Goal: Task Accomplishment & Management: Manage account settings

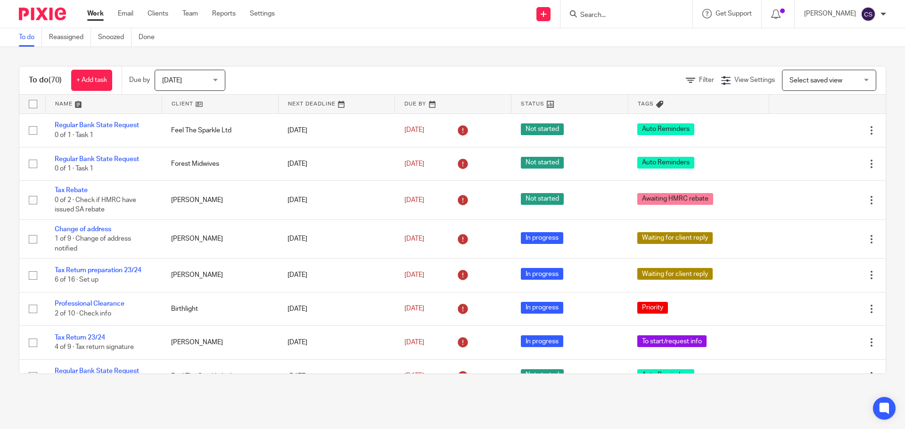
click at [610, 16] on input "Search" at bounding box center [621, 15] width 85 height 8
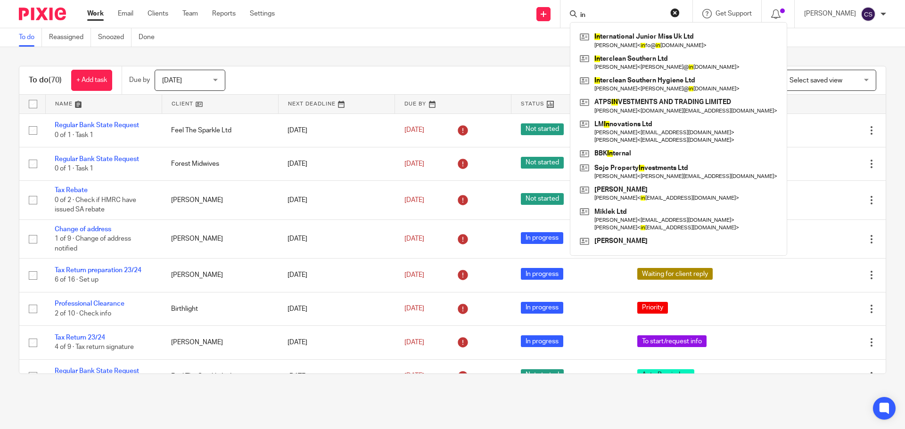
type input "i"
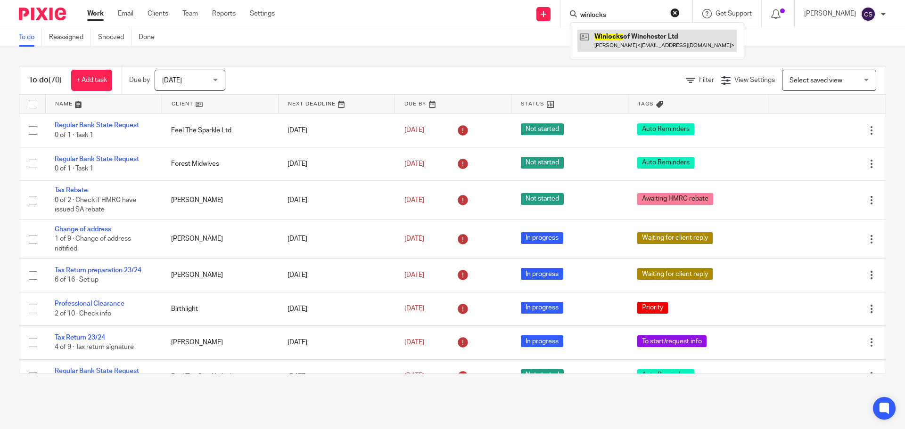
type input "winlocks"
click at [630, 39] on link at bounding box center [656, 41] width 159 height 22
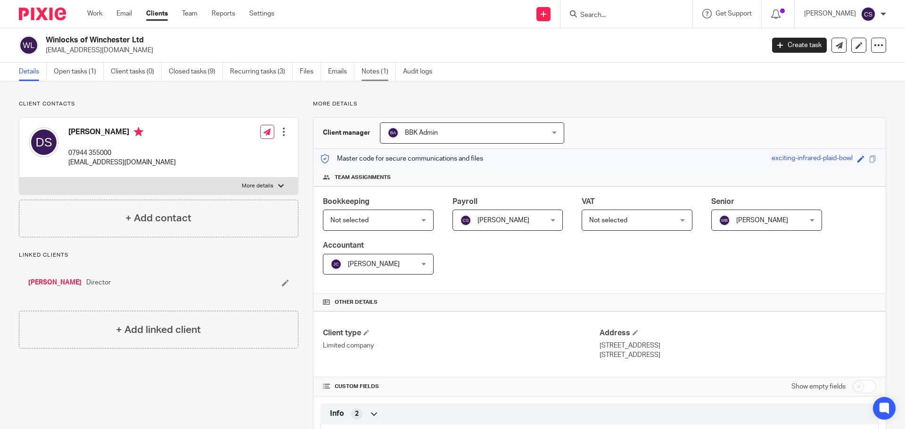
click at [371, 73] on link "Notes (1)" at bounding box center [379, 72] width 34 height 18
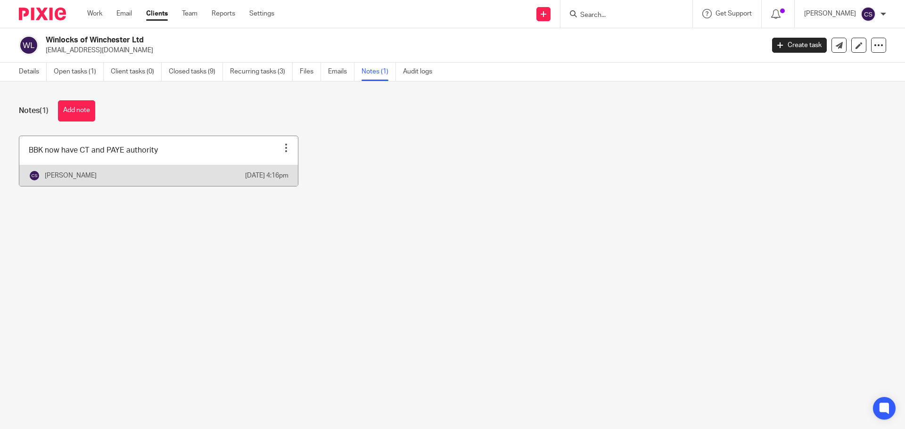
click at [201, 159] on link at bounding box center [158, 161] width 279 height 50
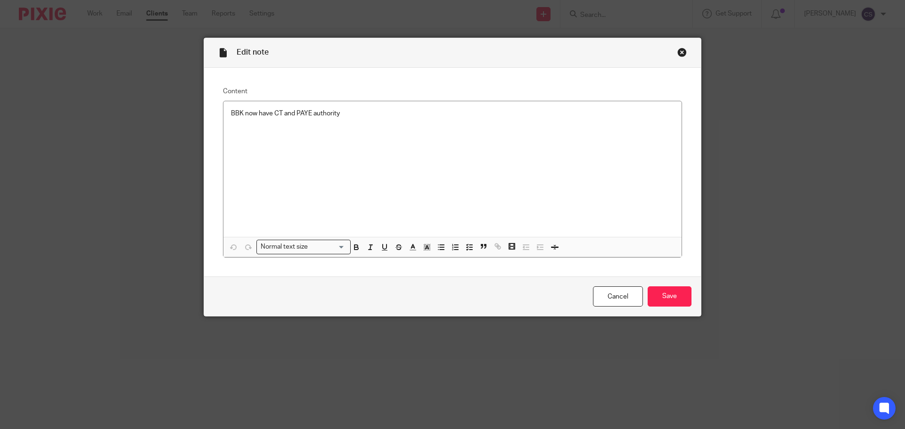
click at [348, 115] on p "BBK now have CT and PAYE authority" at bounding box center [452, 113] width 443 height 9
click at [675, 297] on input "Save" at bounding box center [670, 297] width 44 height 20
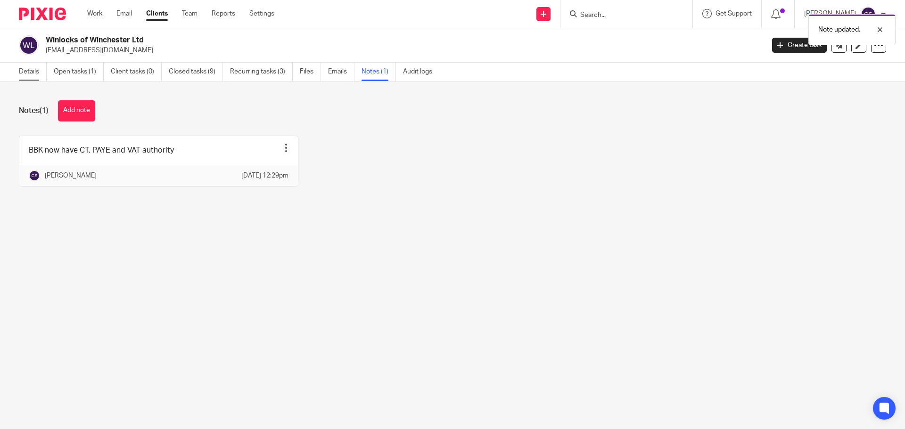
click at [29, 69] on link "Details" at bounding box center [33, 72] width 28 height 18
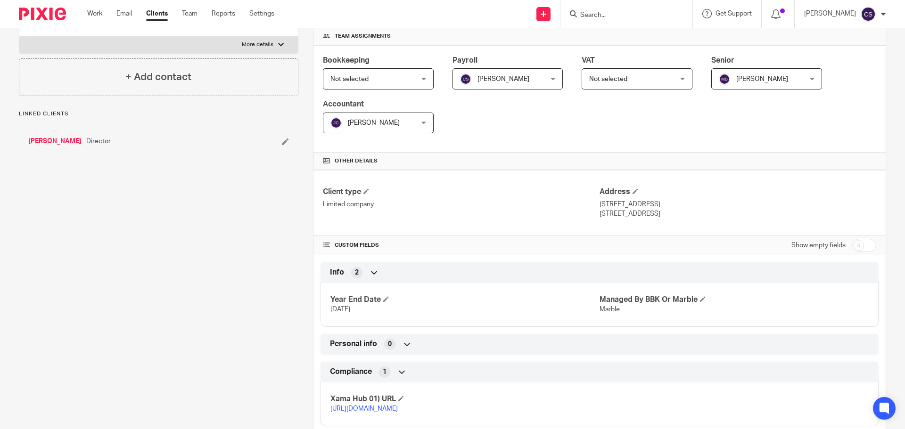
scroll to position [258, 0]
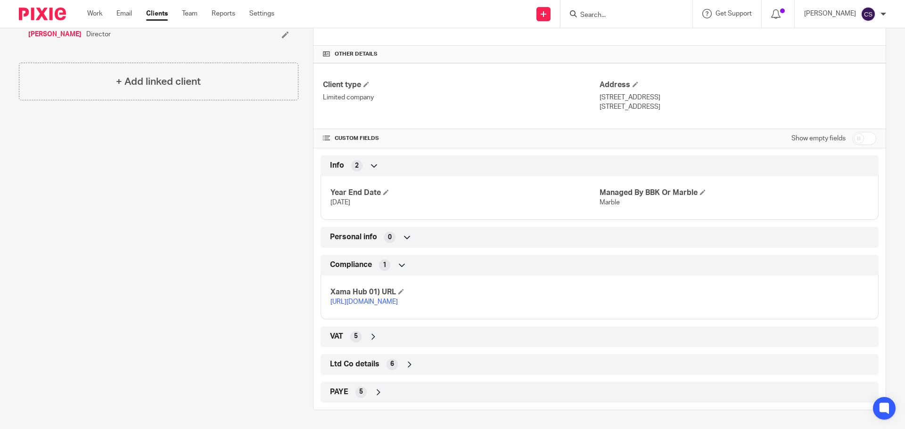
click at [371, 333] on icon at bounding box center [373, 336] width 9 height 9
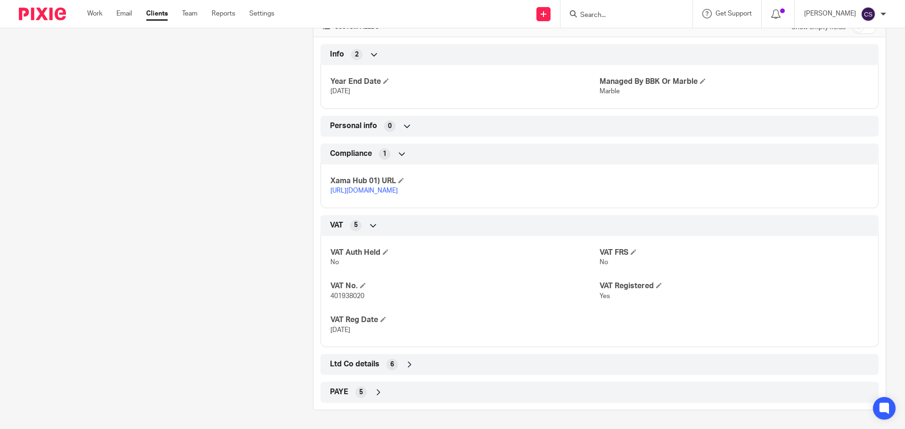
scroll to position [369, 0]
click at [385, 250] on span at bounding box center [386, 252] width 6 height 6
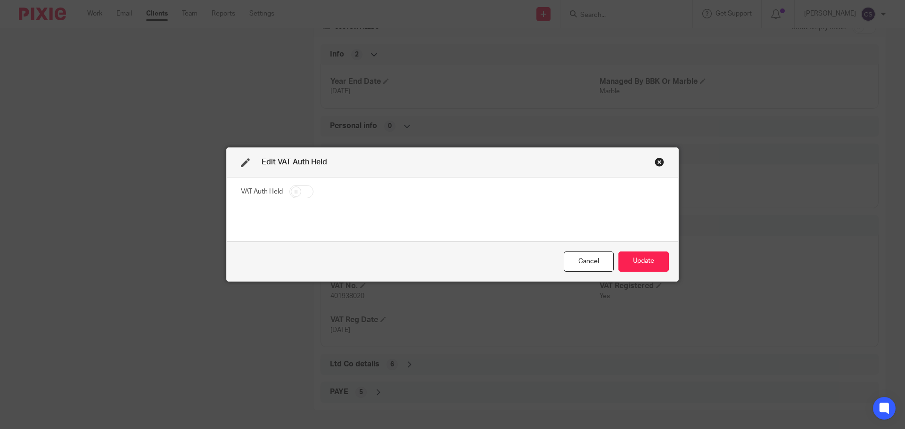
click at [301, 192] on input "checkbox" at bounding box center [301, 191] width 24 height 13
checkbox input "true"
click at [648, 261] on button "Update" at bounding box center [643, 262] width 50 height 20
